Goal: Information Seeking & Learning: Learn about a topic

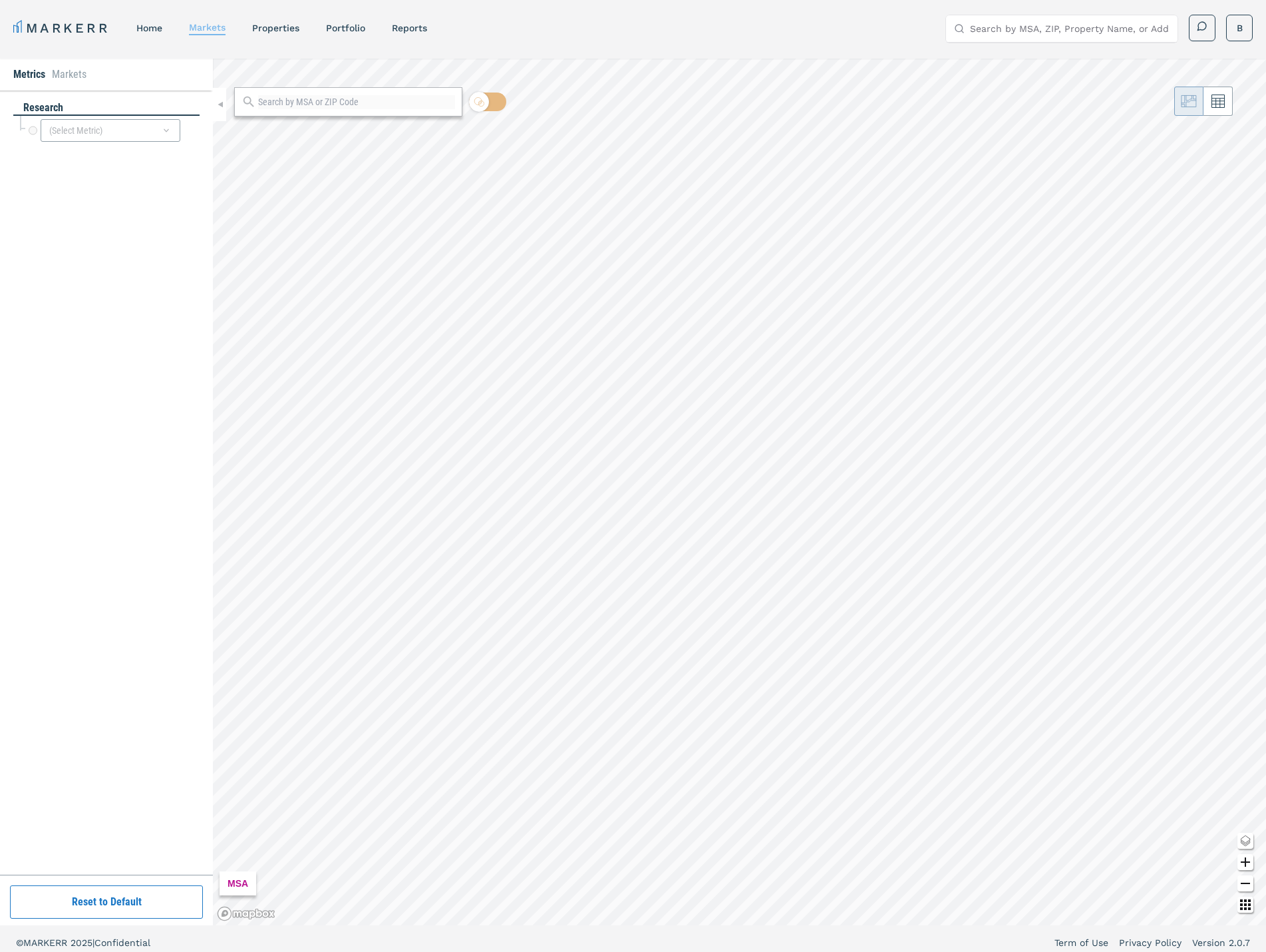
click at [206, 24] on link "markets" at bounding box center [206, 27] width 36 height 10
click at [101, 137] on div "(Select Metric)" at bounding box center [111, 130] width 139 height 22
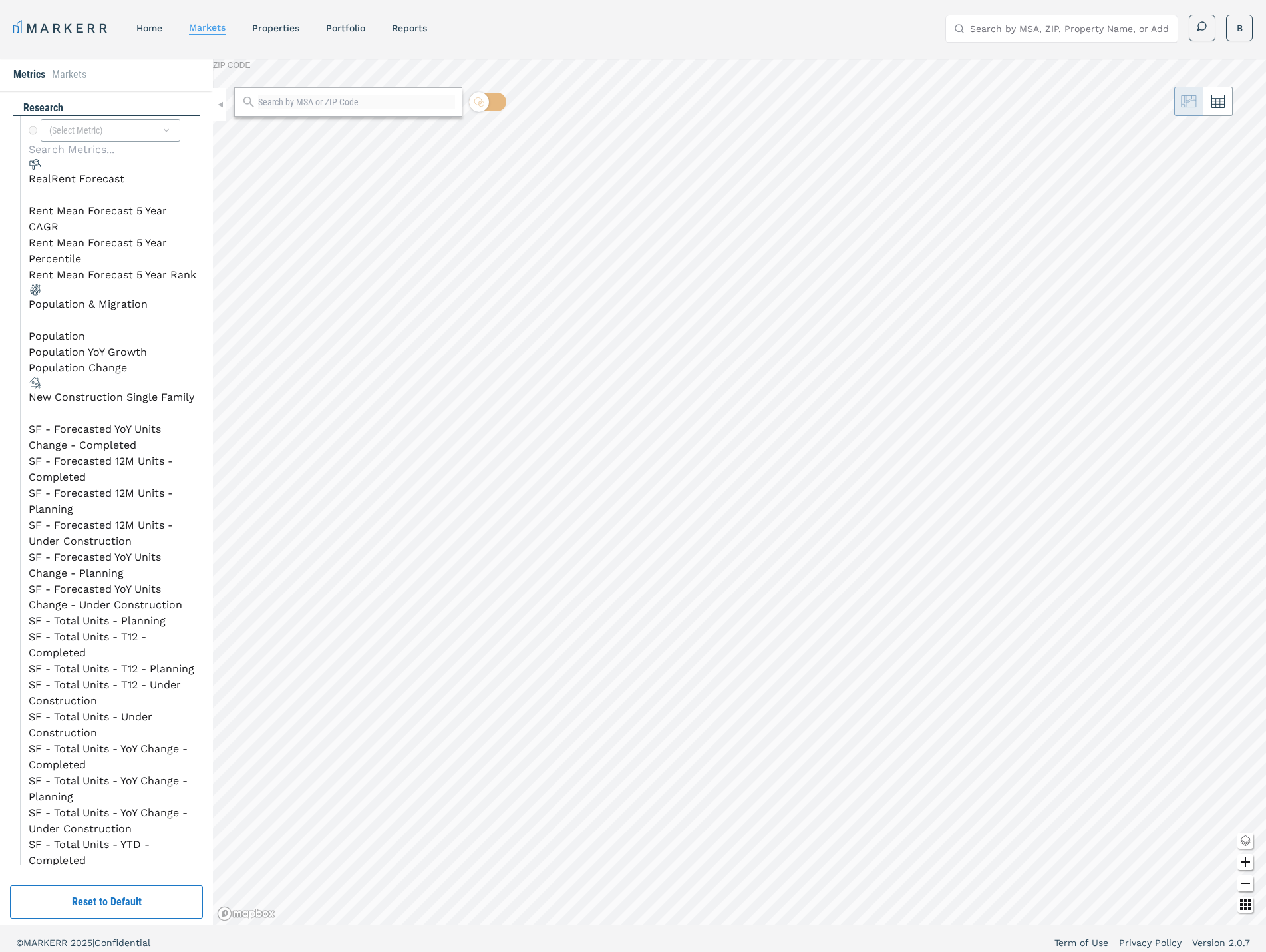
click at [98, 187] on div "RealRent Forecast" at bounding box center [76, 178] width 96 height 16
click at [93, 228] on li "Rent Mean Forecast 5 Year CAGR" at bounding box center [114, 219] width 171 height 32
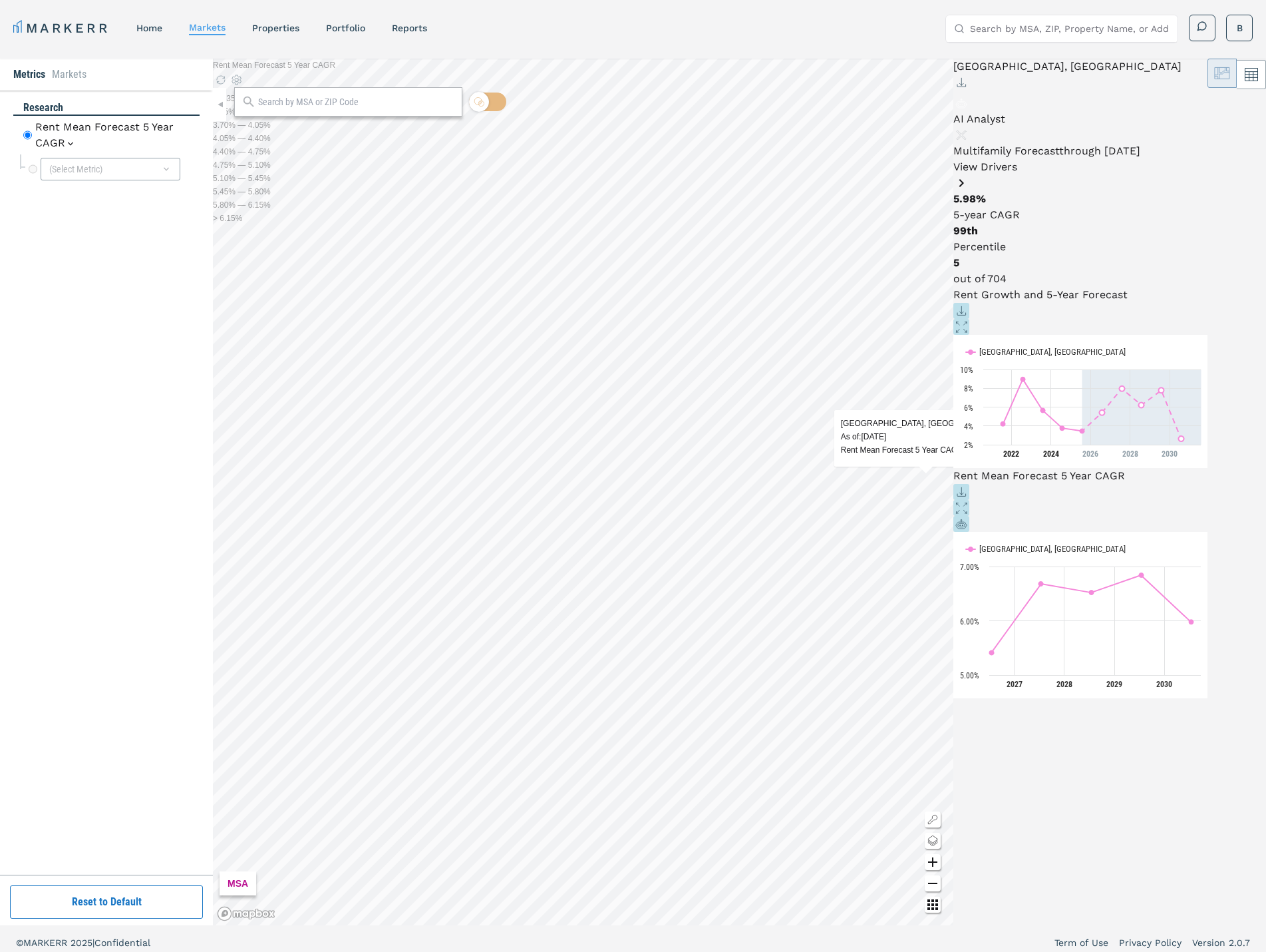
click at [1207, 161] on link "View Drivers" at bounding box center [1081, 176] width 255 height 31
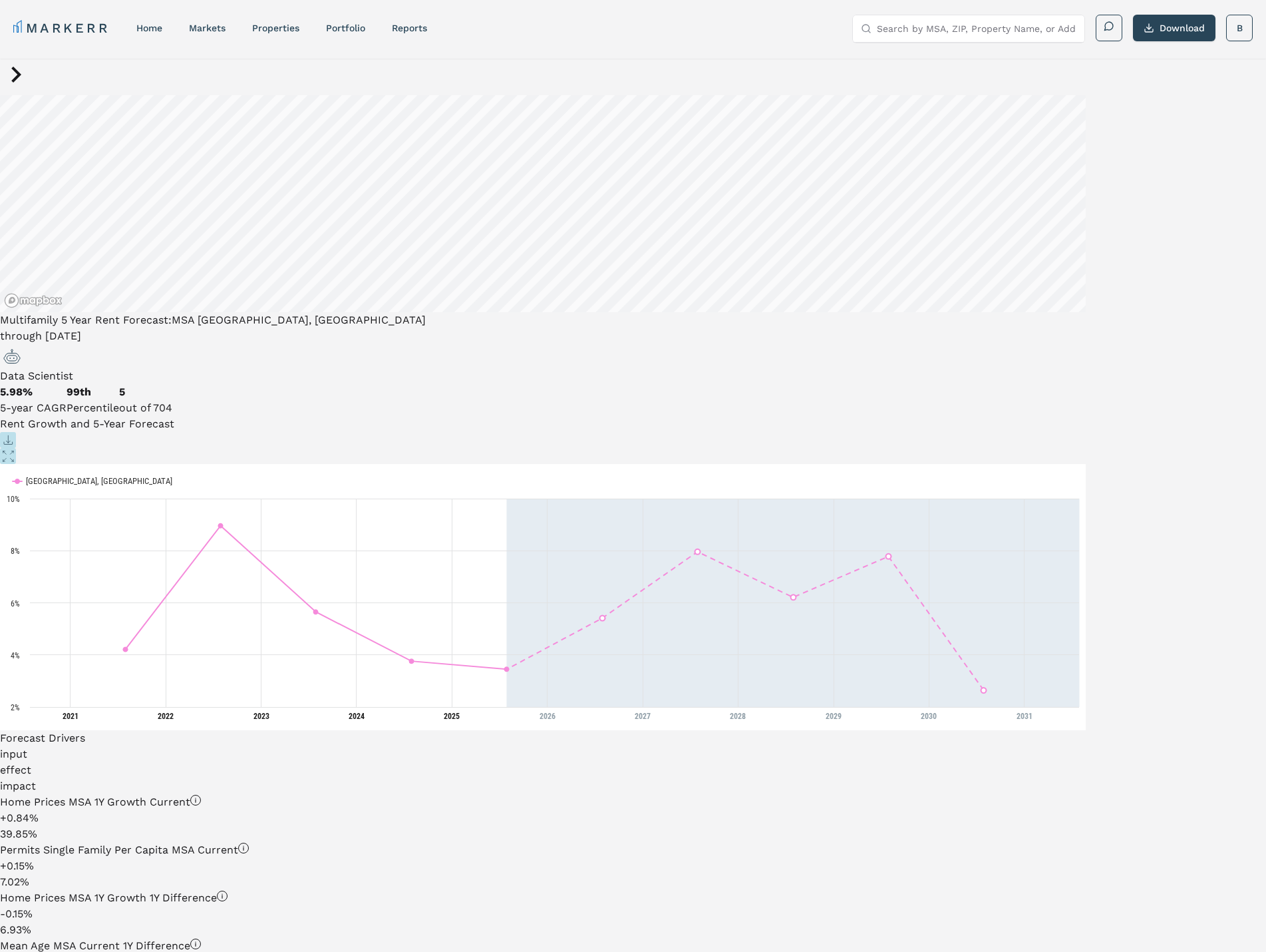
click at [73, 344] on button "Data Scientist" at bounding box center [36, 363] width 73 height 40
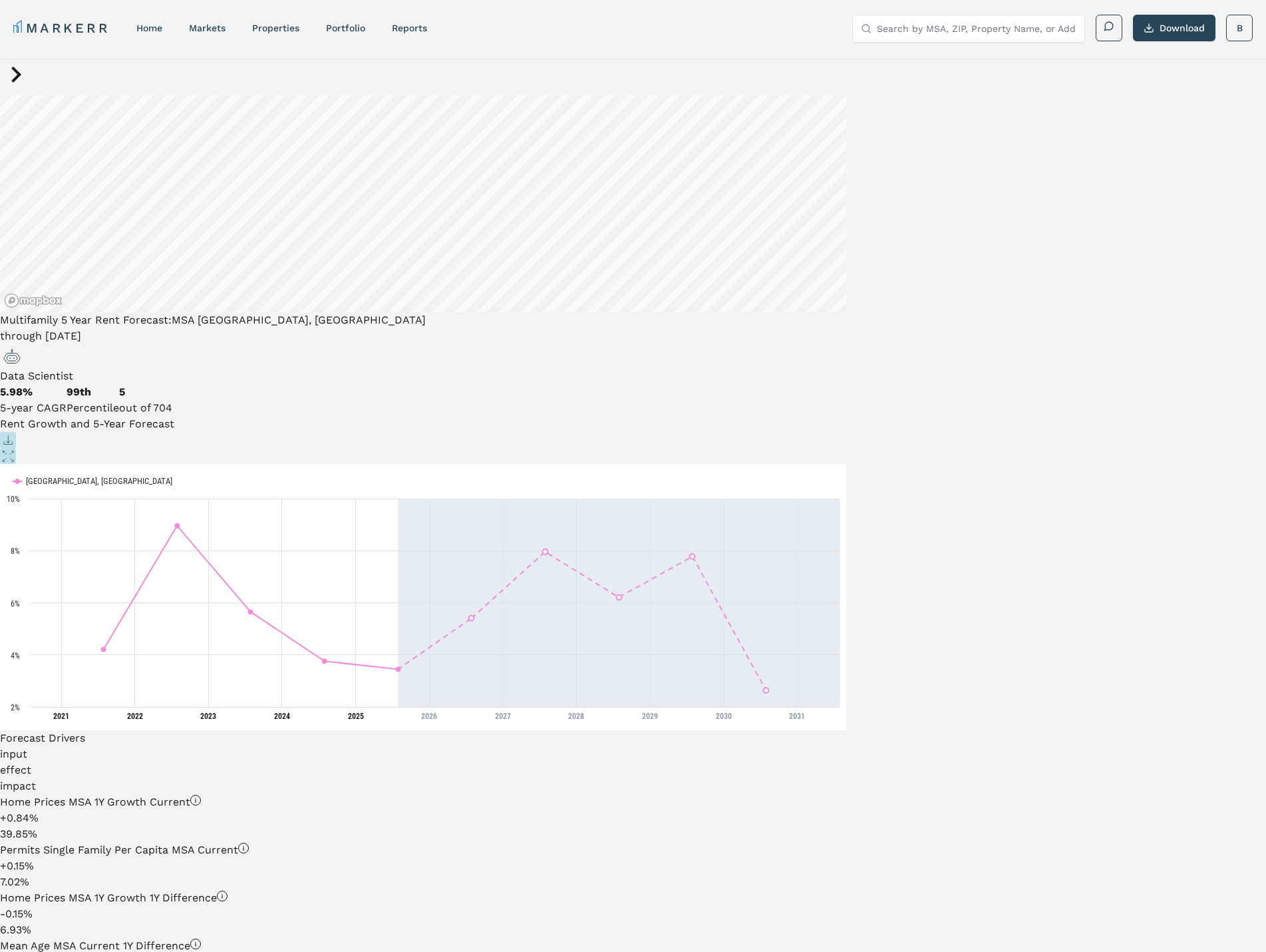
click at [26, 90] on icon at bounding box center [16, 74] width 32 height 32
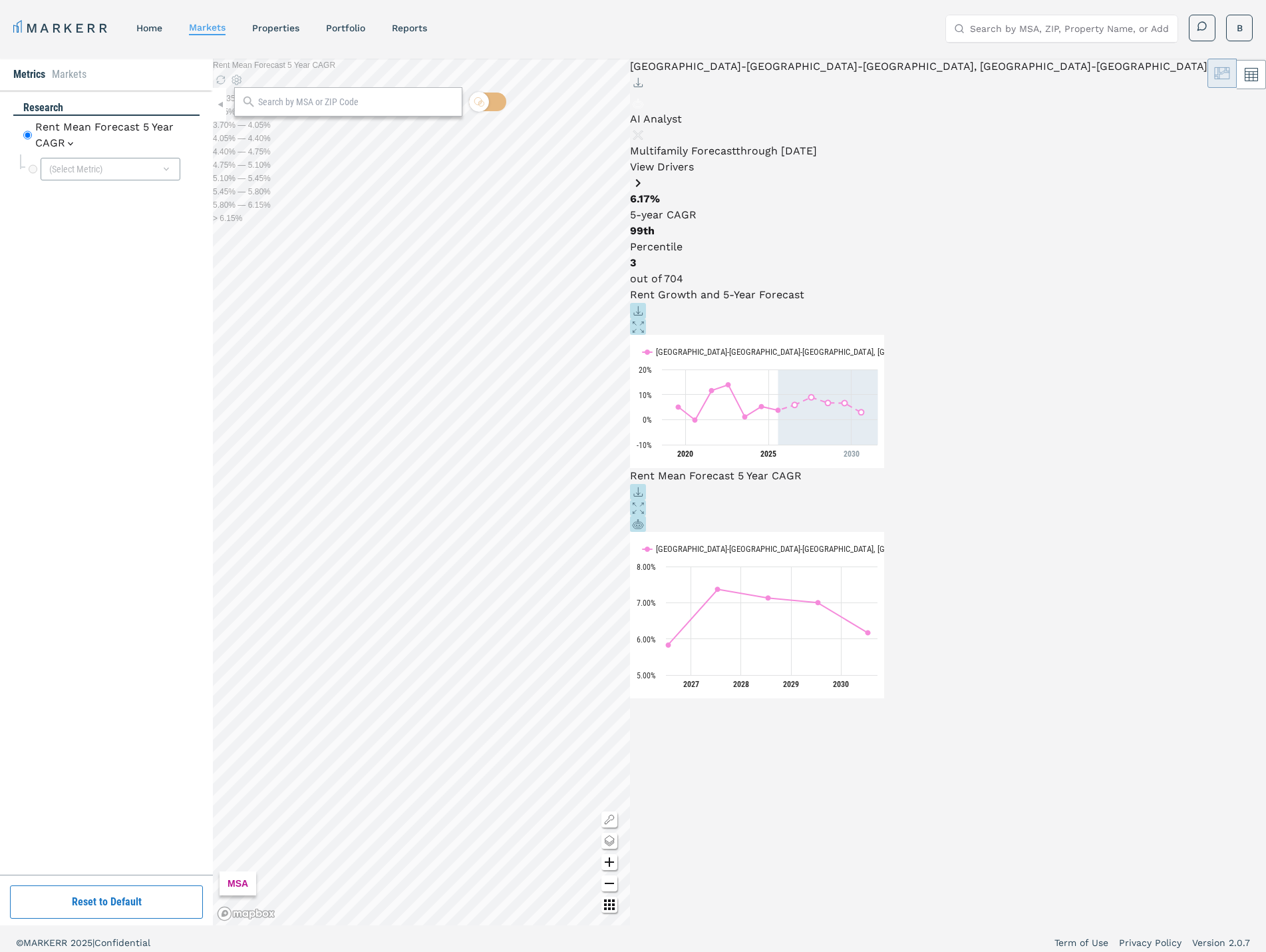
click at [682, 112] on span "AI Analyst" at bounding box center [656, 119] width 52 height 13
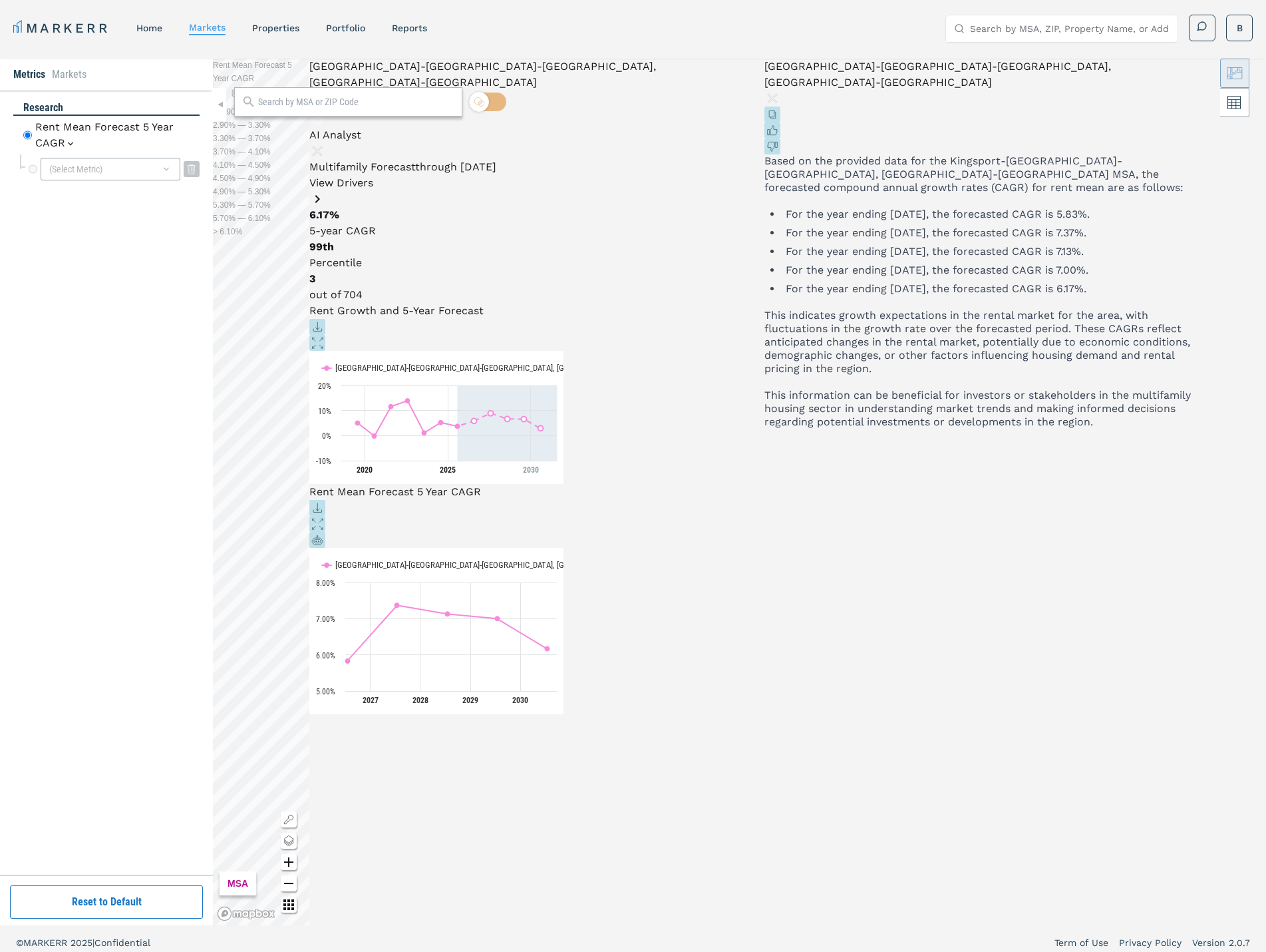
click at [148, 171] on div "(Select Metric)" at bounding box center [111, 169] width 139 height 22
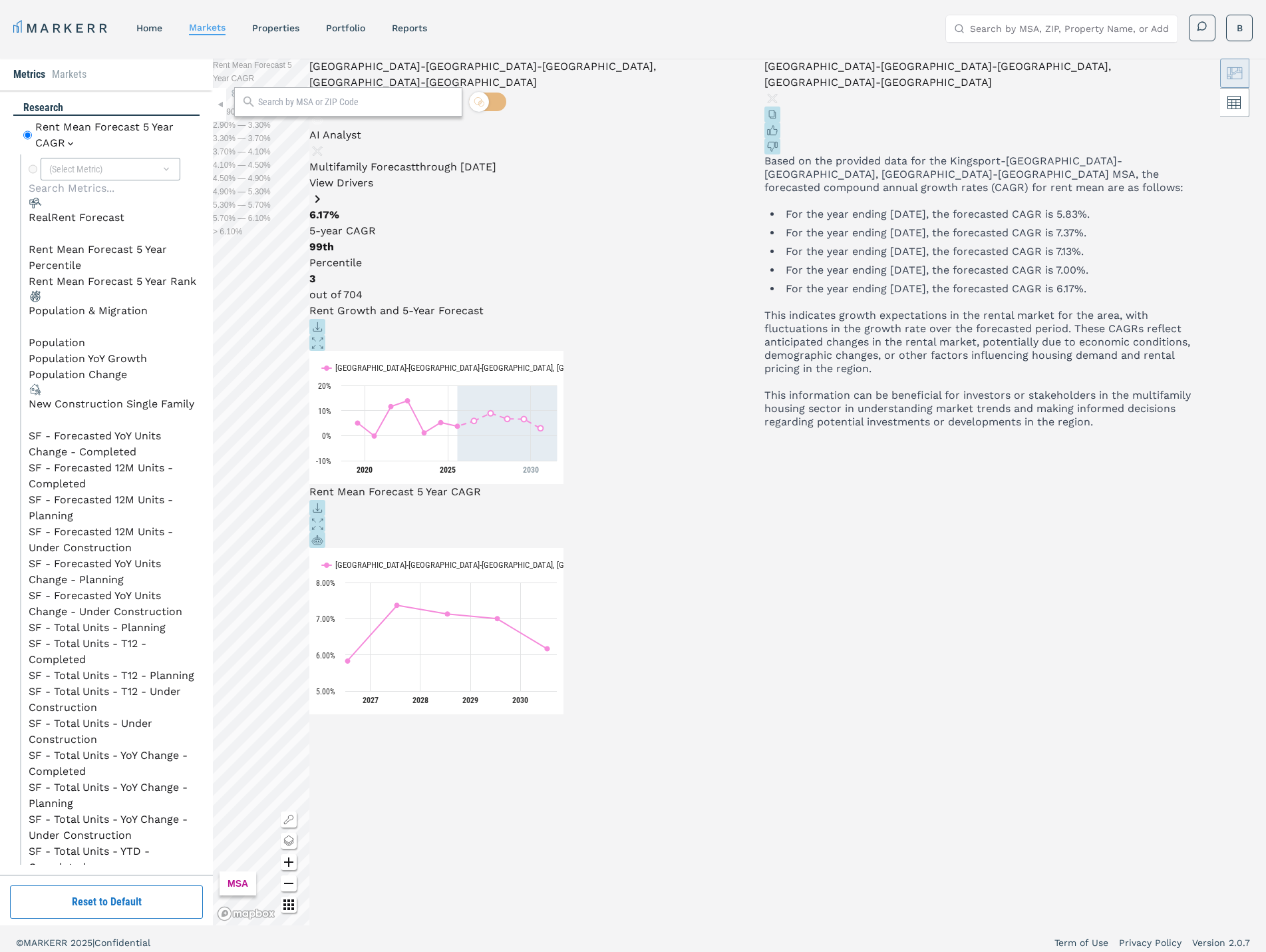
click at [98, 396] on div "New Construction Single Family" at bounding box center [111, 403] width 165 height 16
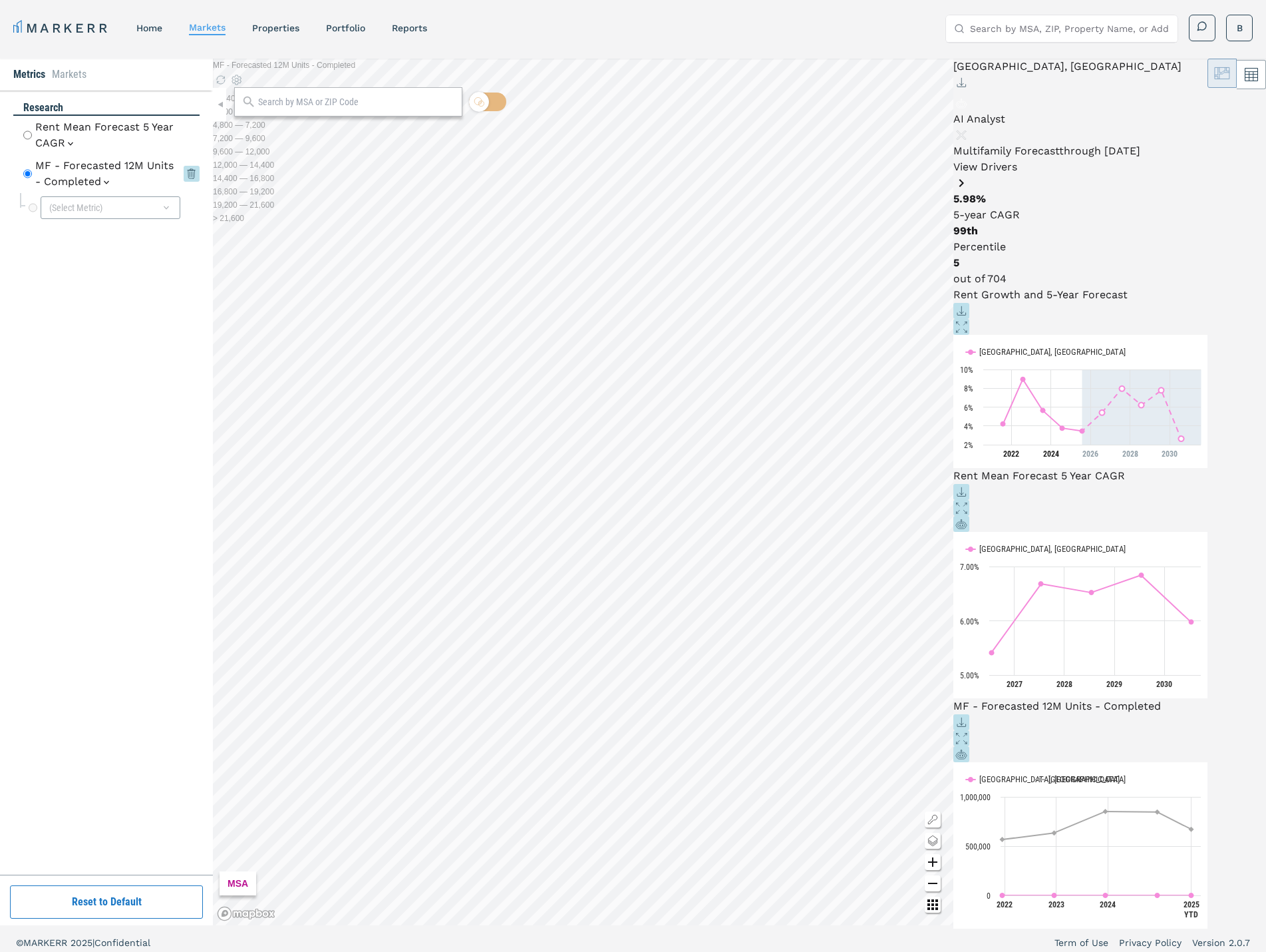
click at [111, 177] on icon at bounding box center [106, 182] width 10 height 10
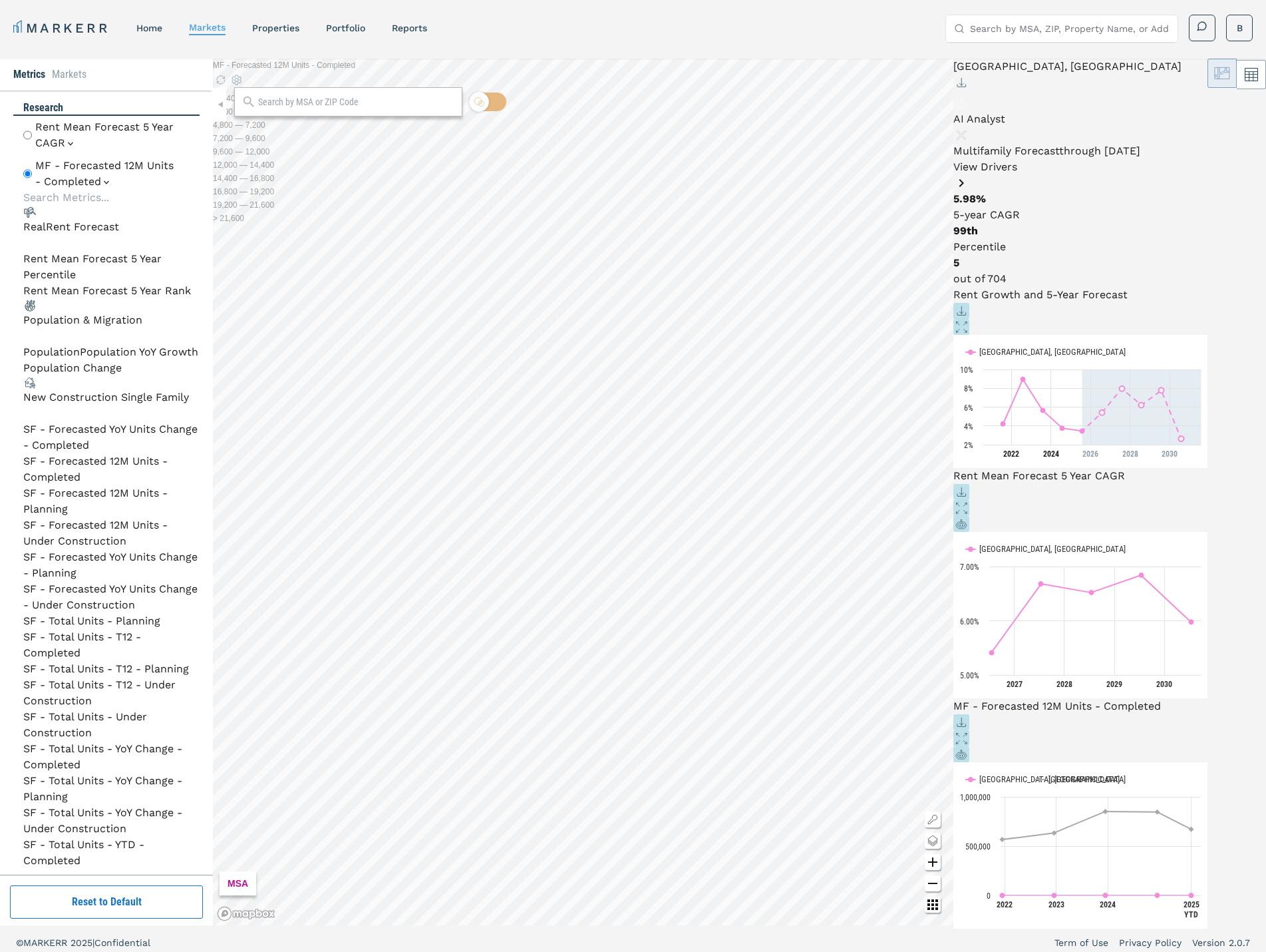
scroll to position [133, 0]
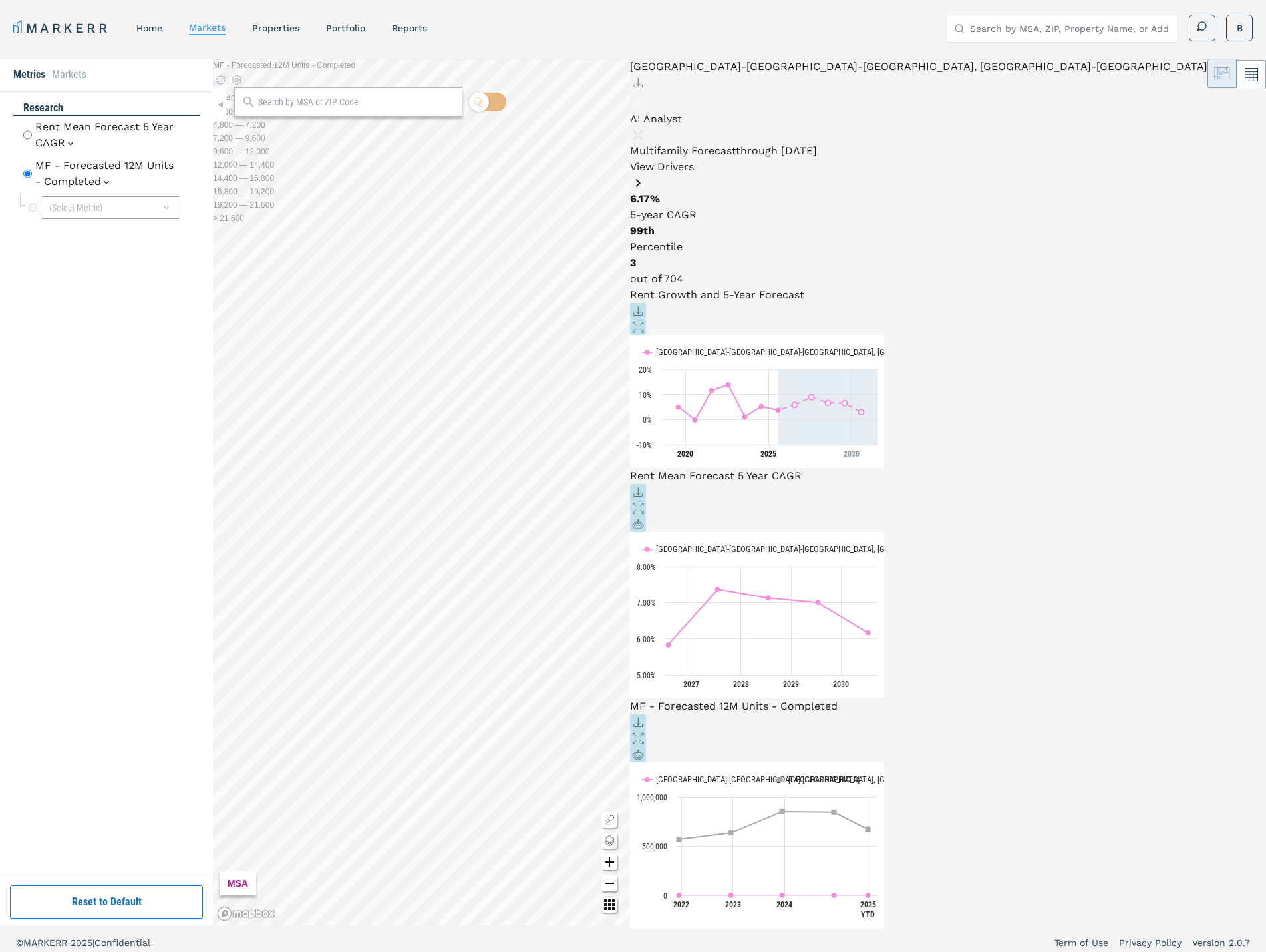
click at [1200, 161] on link "View Drivers" at bounding box center [919, 176] width 578 height 31
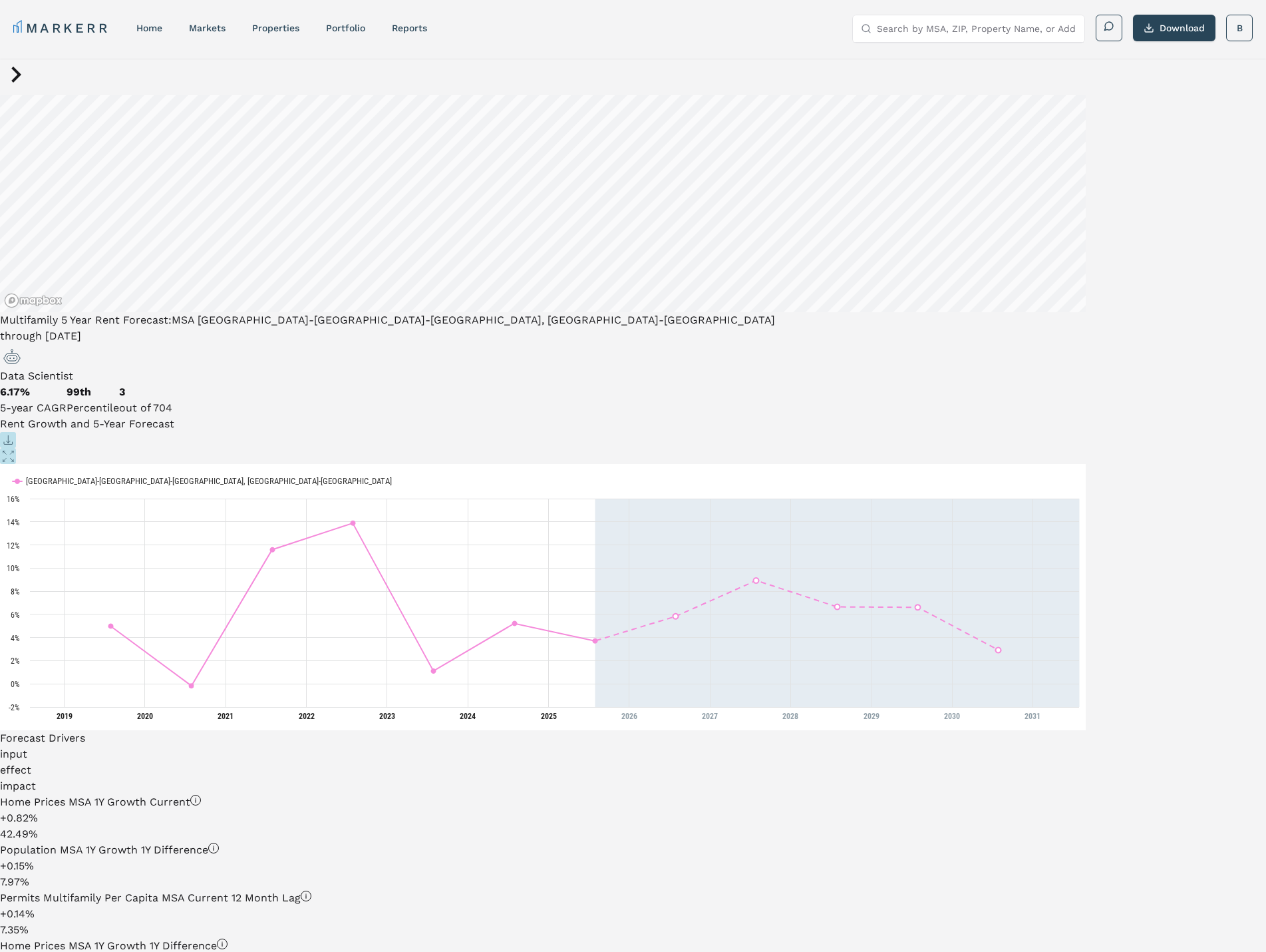
click at [73, 370] on span "Data Scientist" at bounding box center [36, 376] width 73 height 13
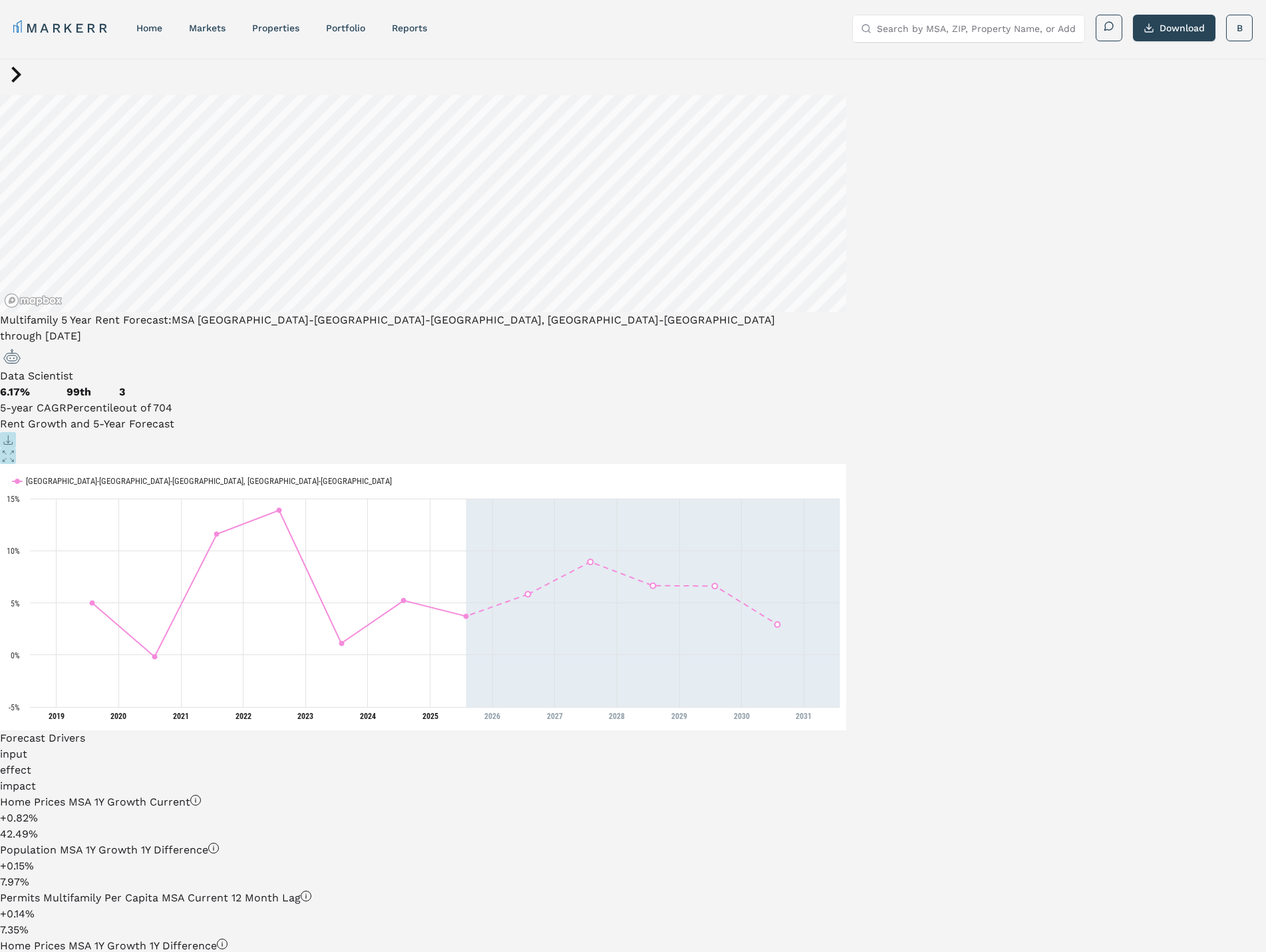
click at [98, 32] on link "MARKERR" at bounding box center [61, 28] width 97 height 19
